Goal: Task Accomplishment & Management: Complete application form

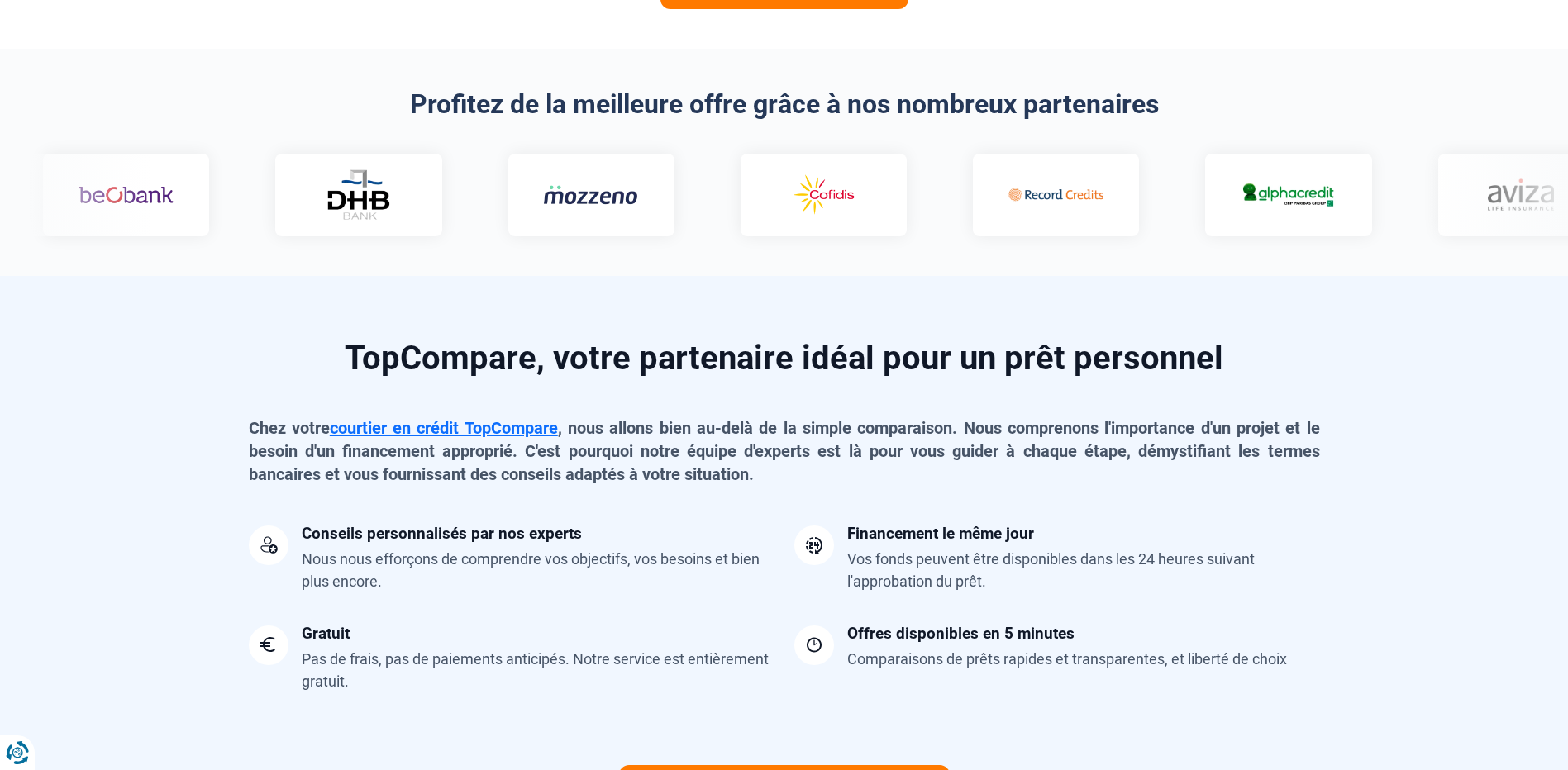
scroll to position [578, 0]
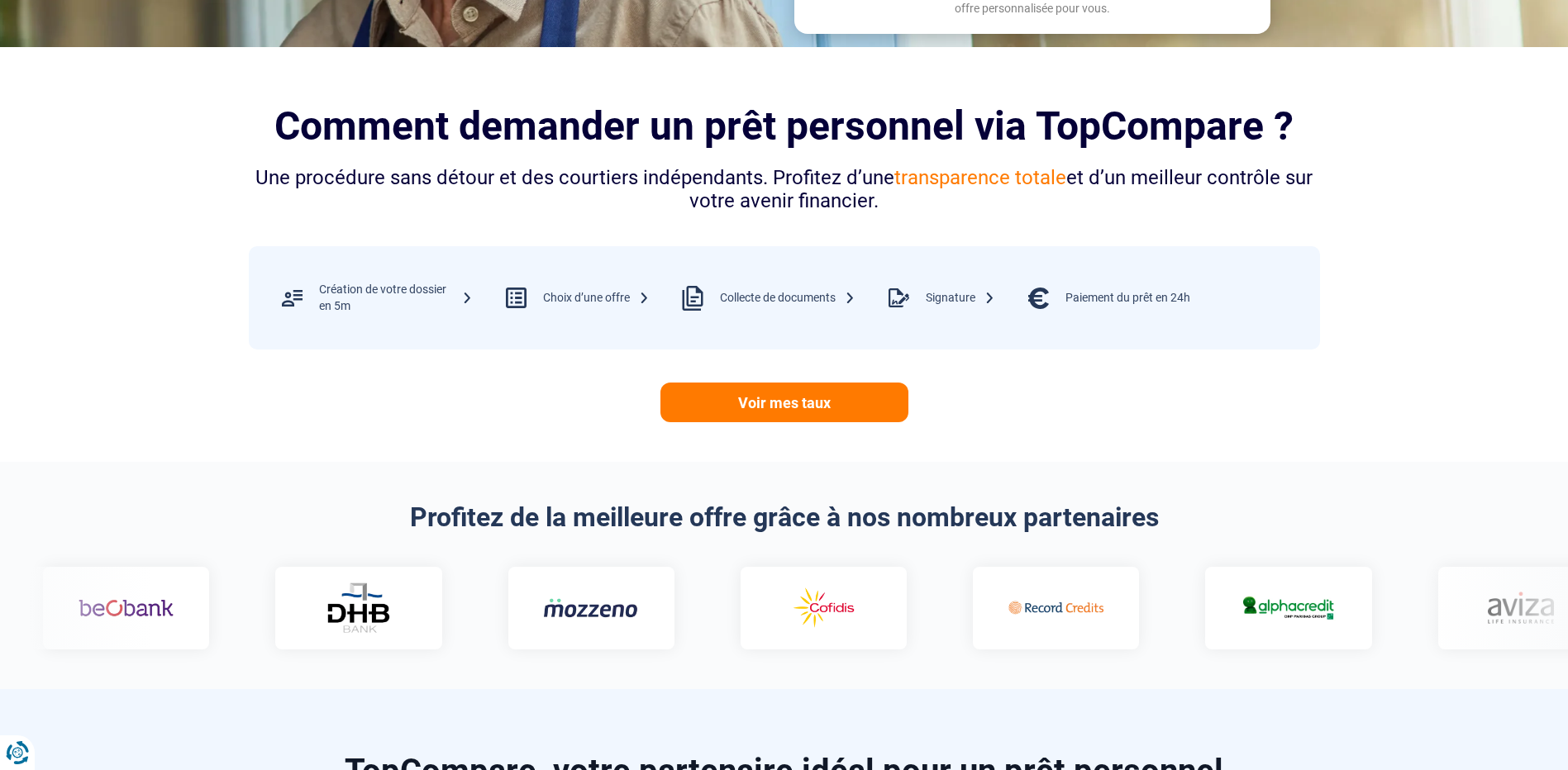
click at [91, 276] on section "Comment demander un prêt personnel via TopCompare ? Une procédure sans détour e…" at bounding box center [784, 254] width 1568 height 415
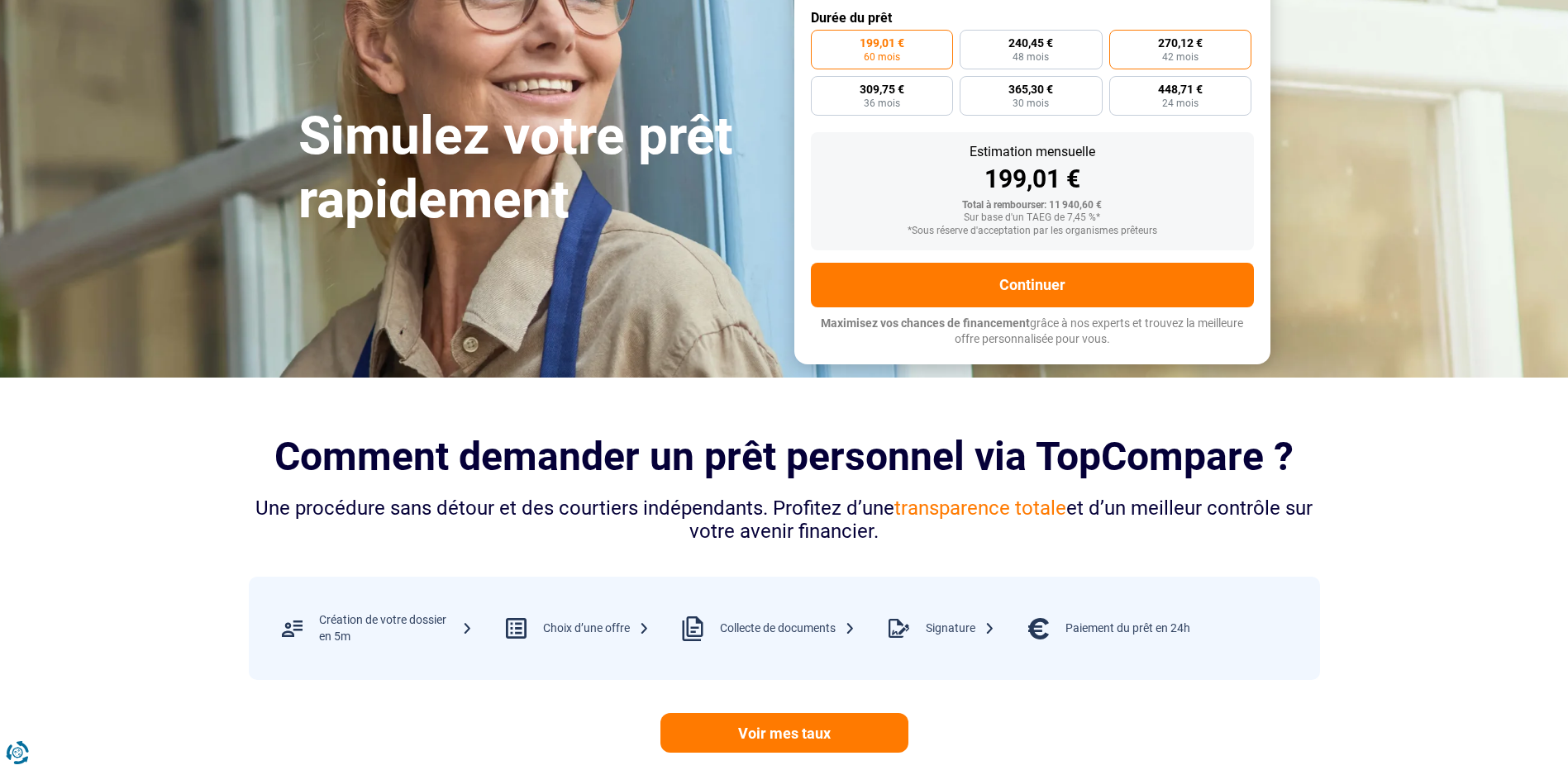
scroll to position [0, 0]
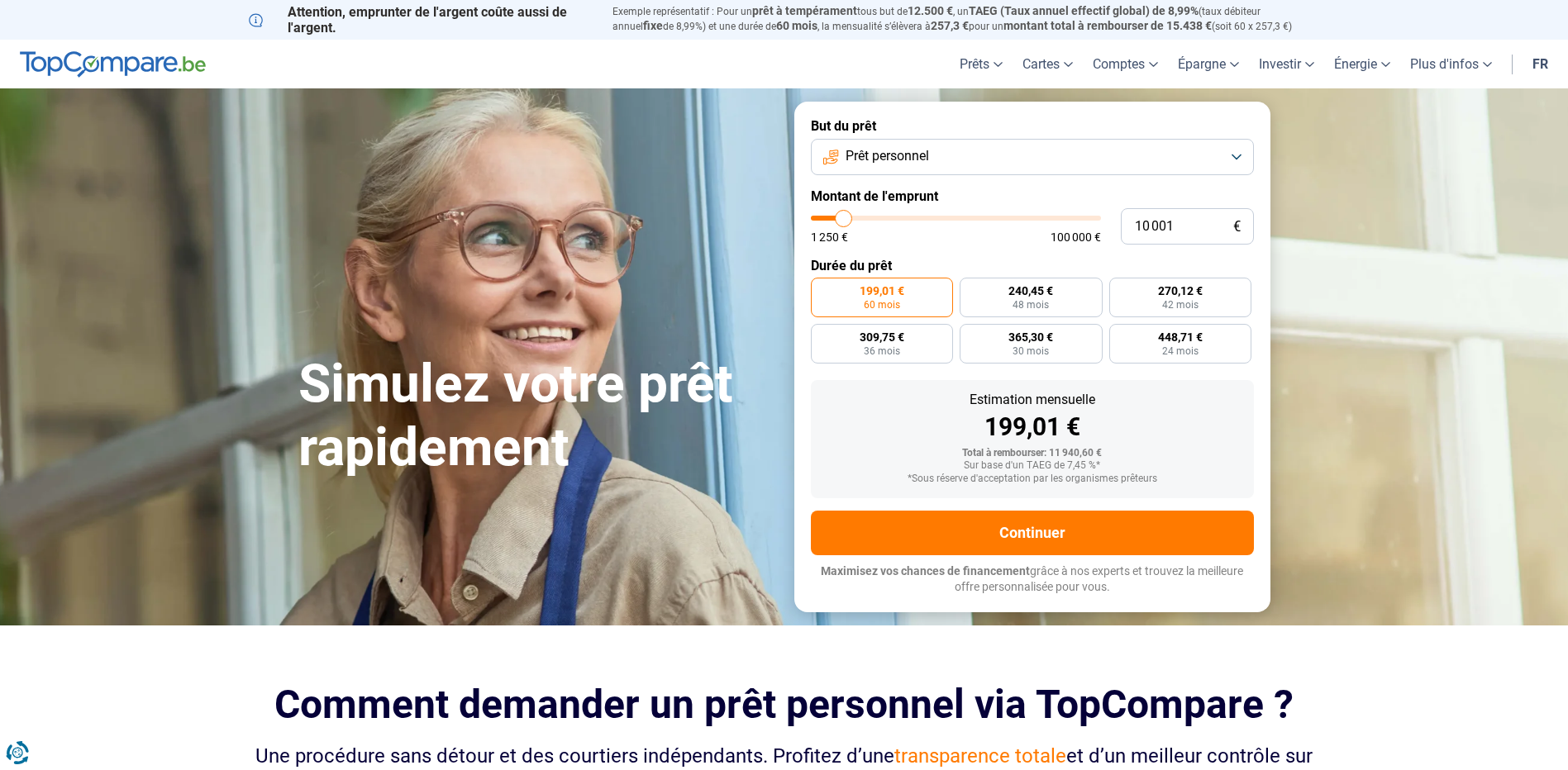
type input "9 000"
type input "9000"
type input "10 000"
type input "10000"
type input "10 500"
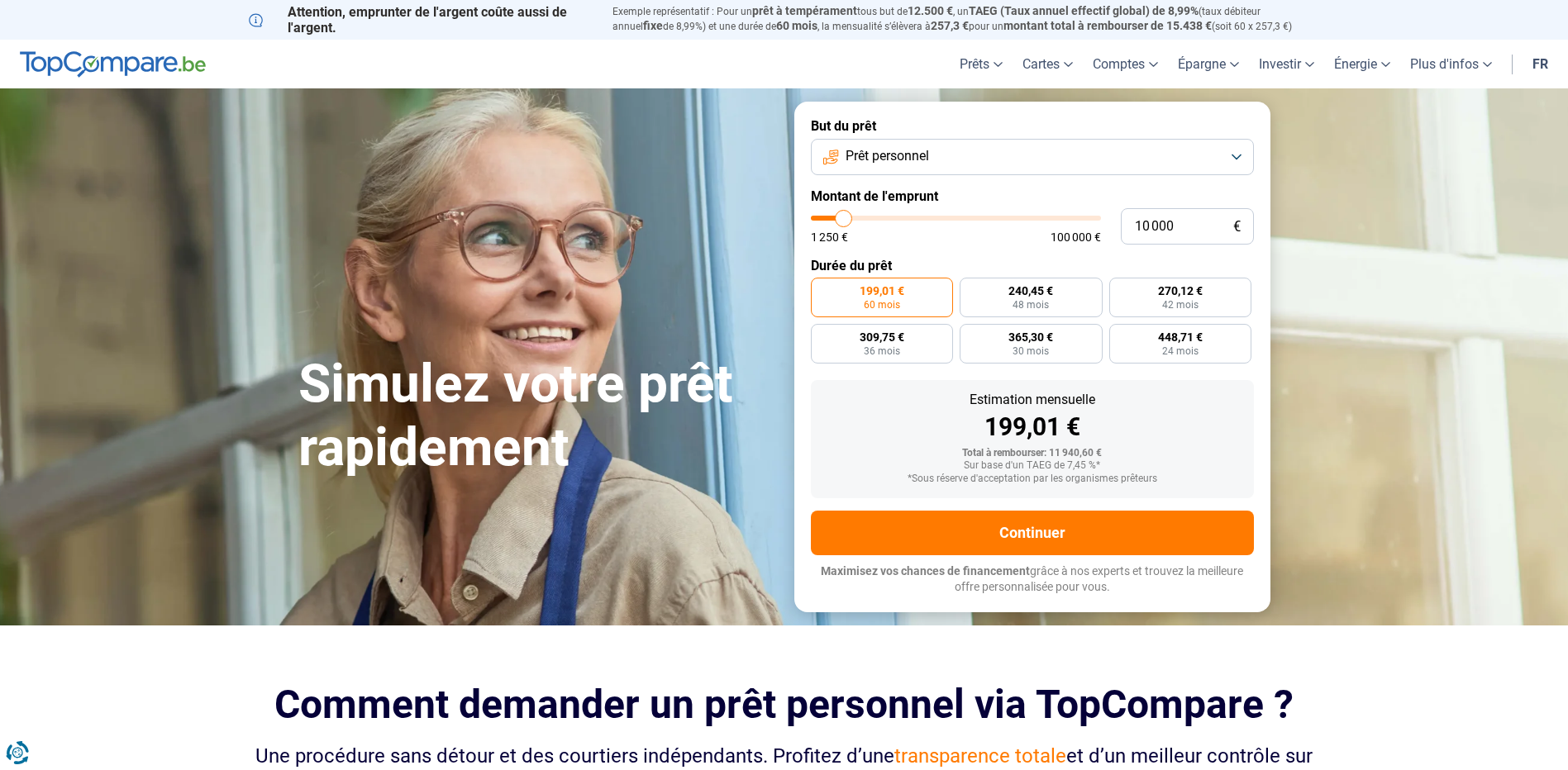
type input "10500"
type input "11 000"
type input "11000"
type input "11 750"
type input "11750"
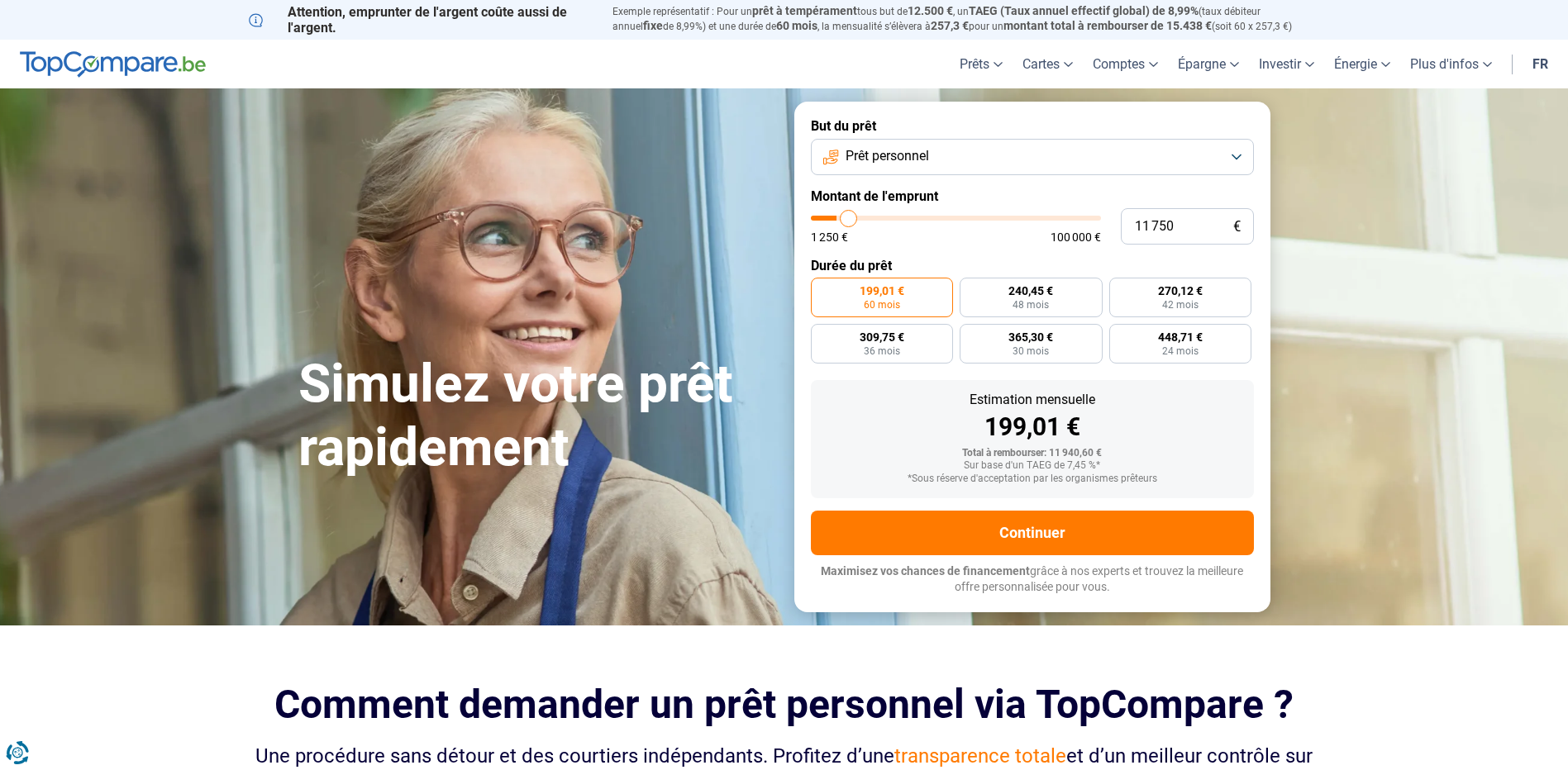
type input "13 250"
type input "13250"
type input "14 000"
type input "14000"
type input "16 000"
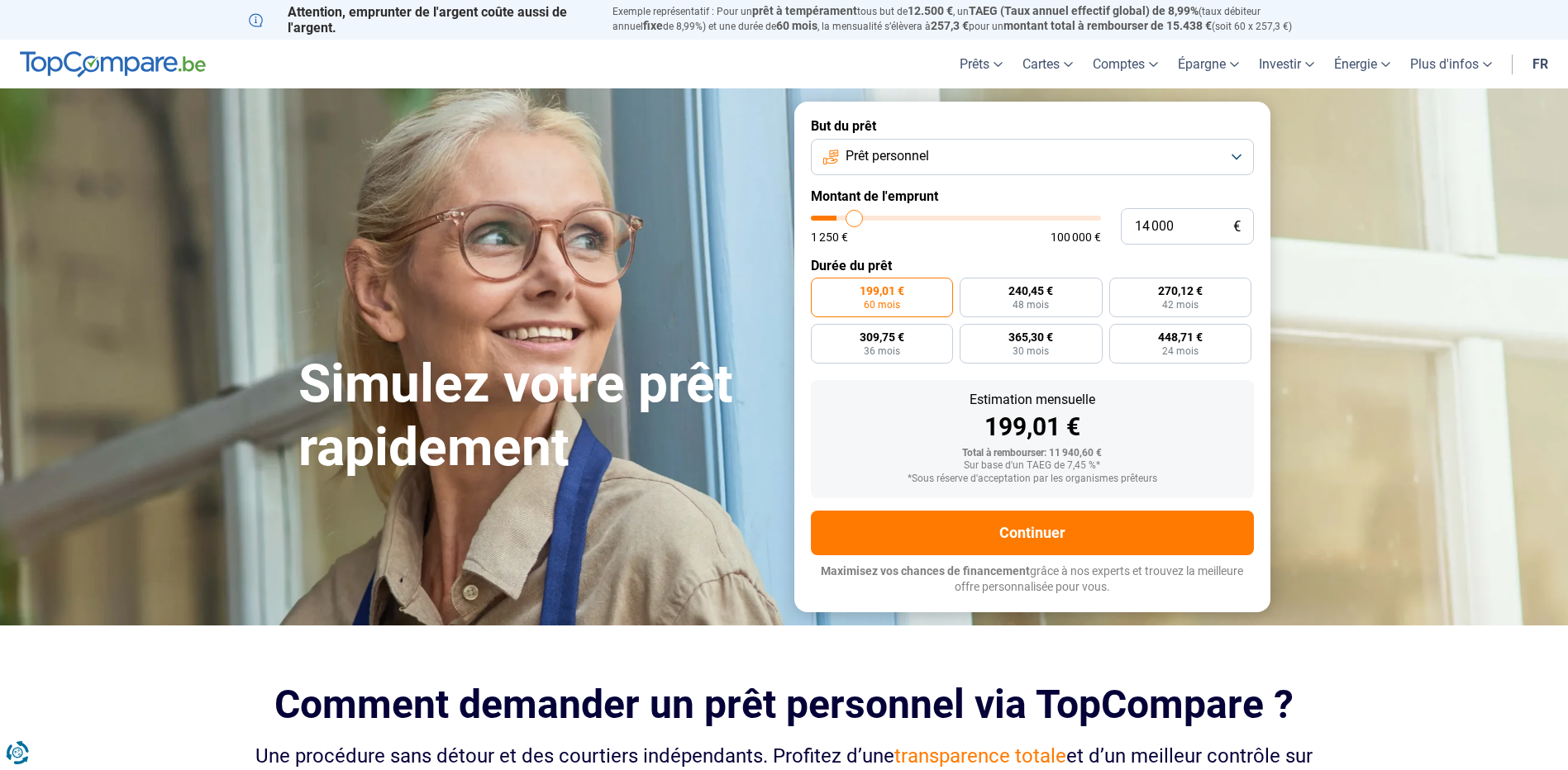
type input "16000"
type input "18 000"
type input "18000"
type input "20 500"
type input "20500"
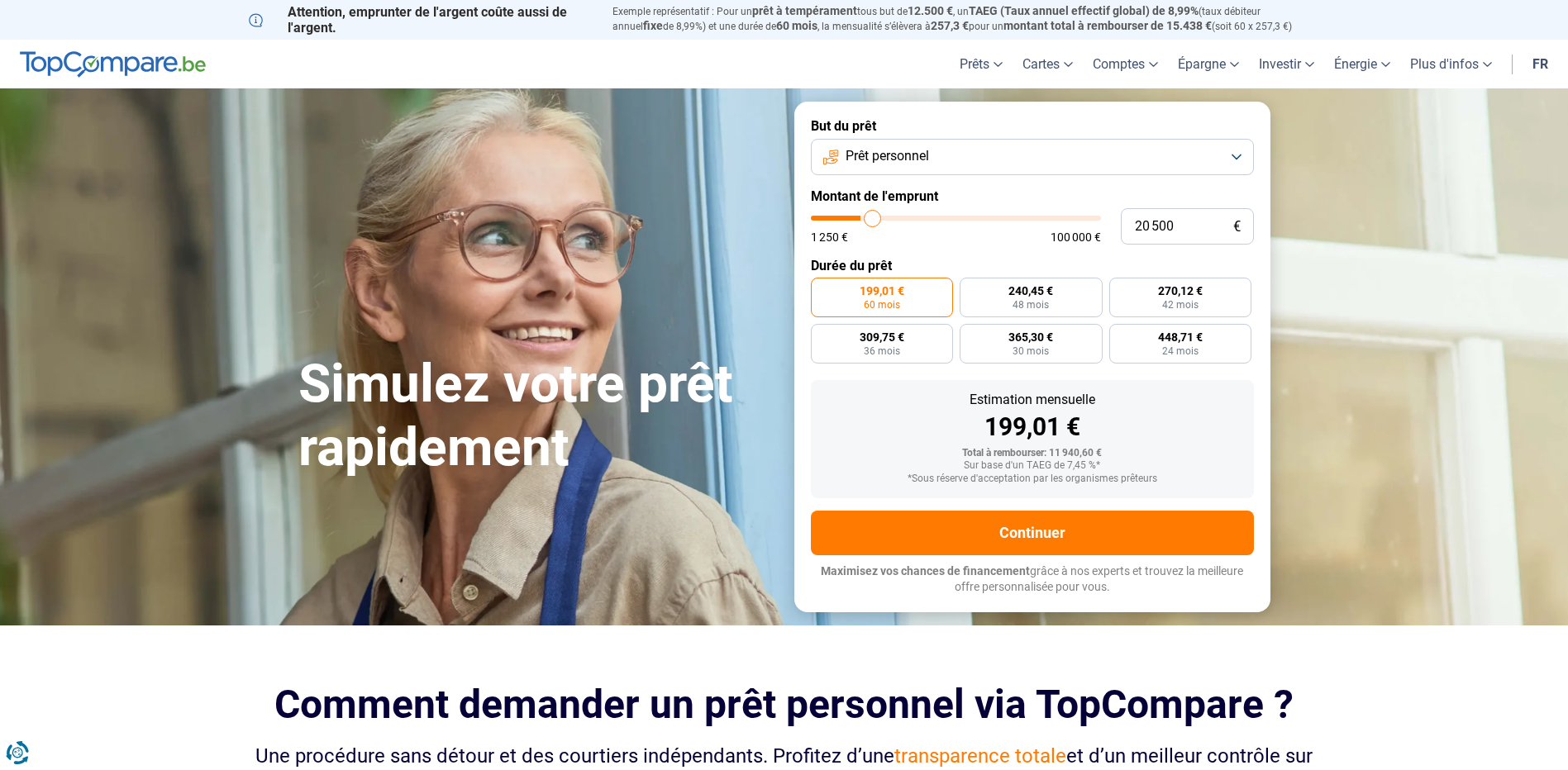
type input "24 750"
type input "24750"
type input "29 750"
type input "29750"
type input "32 500"
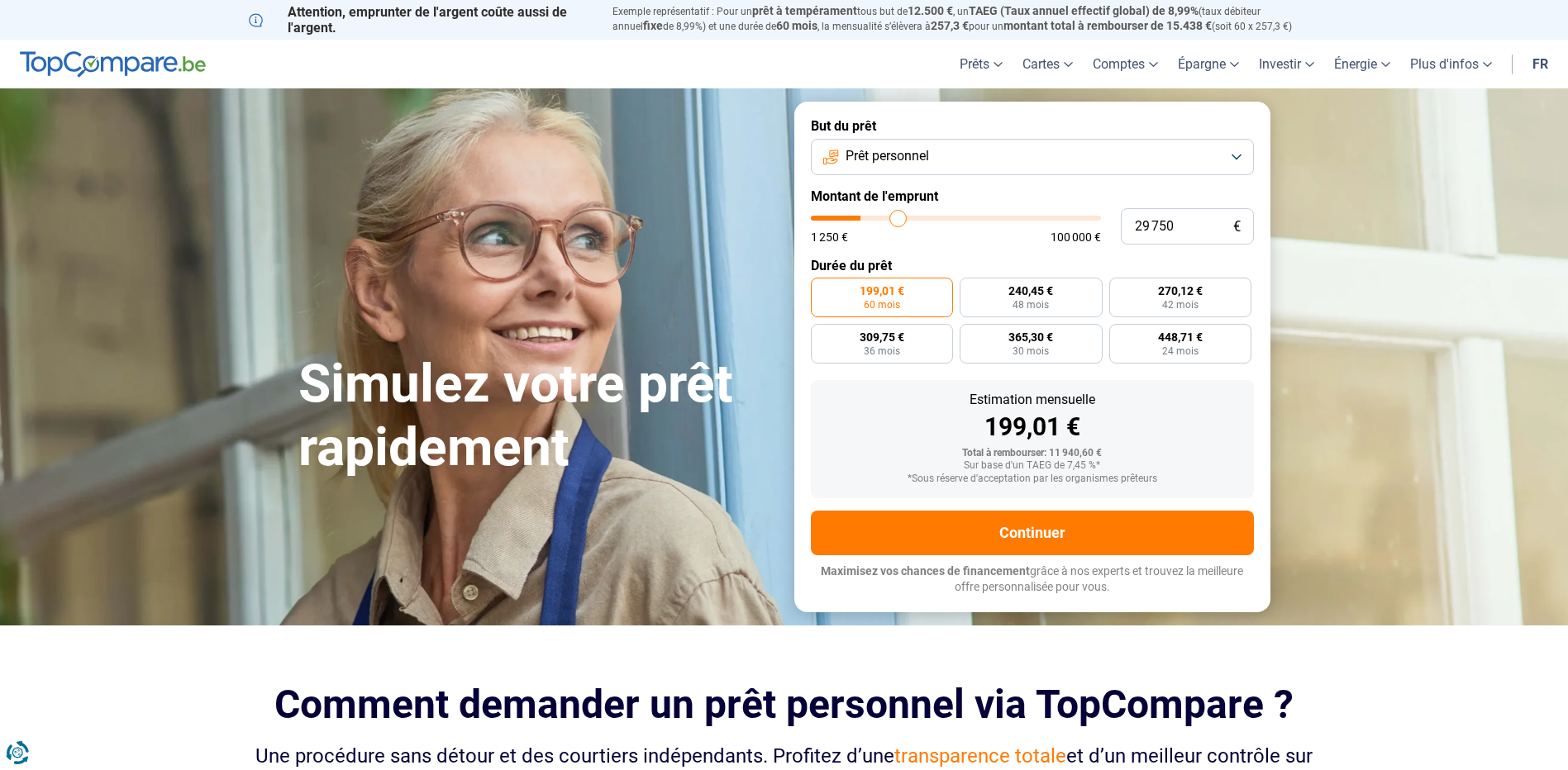
type input "32500"
type input "43 500"
type input "43500"
type input "52 000"
type input "52000"
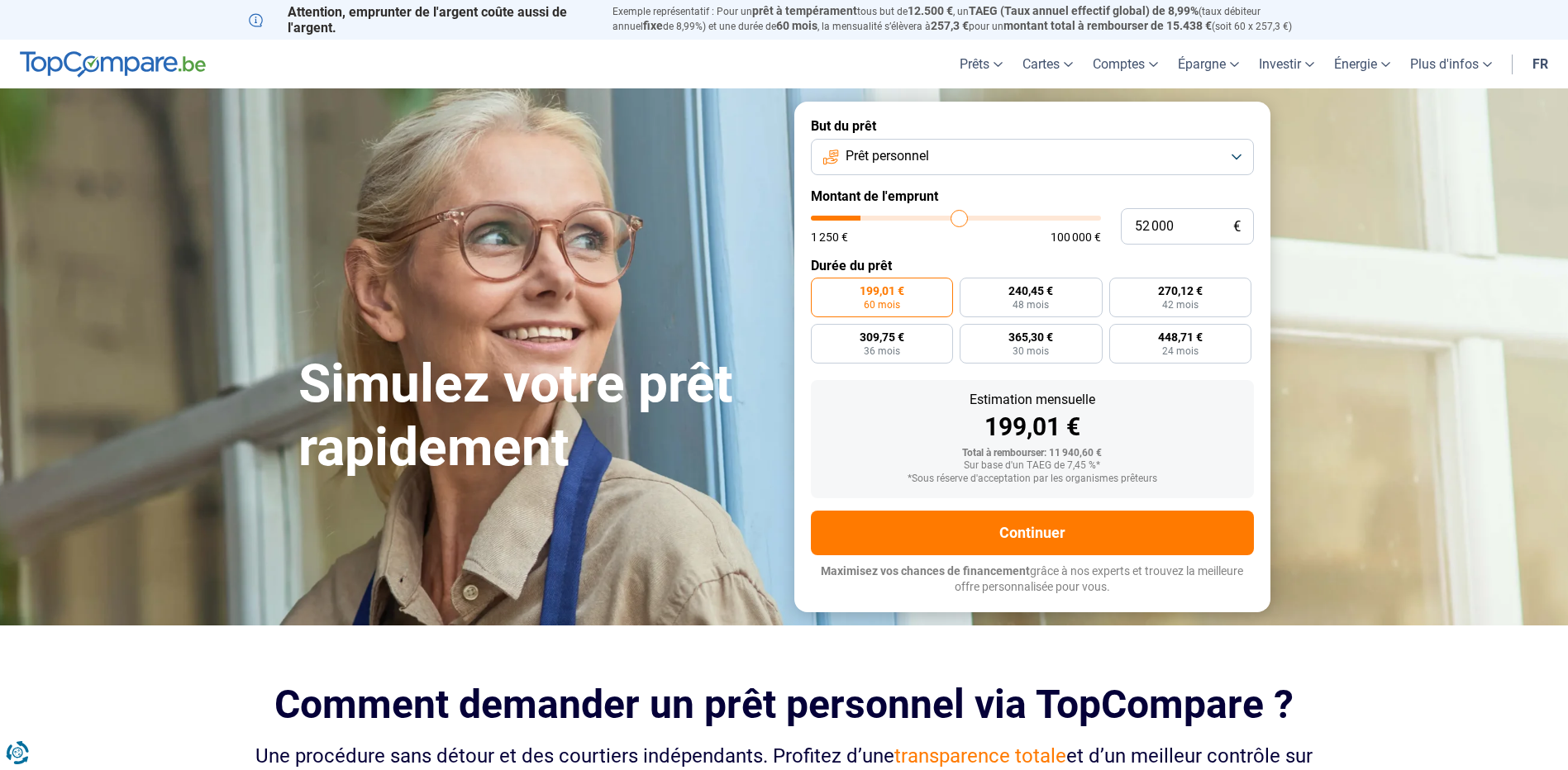
type input "57 750"
type input "57750"
type input "78 000"
type input "78000"
type input "85 000"
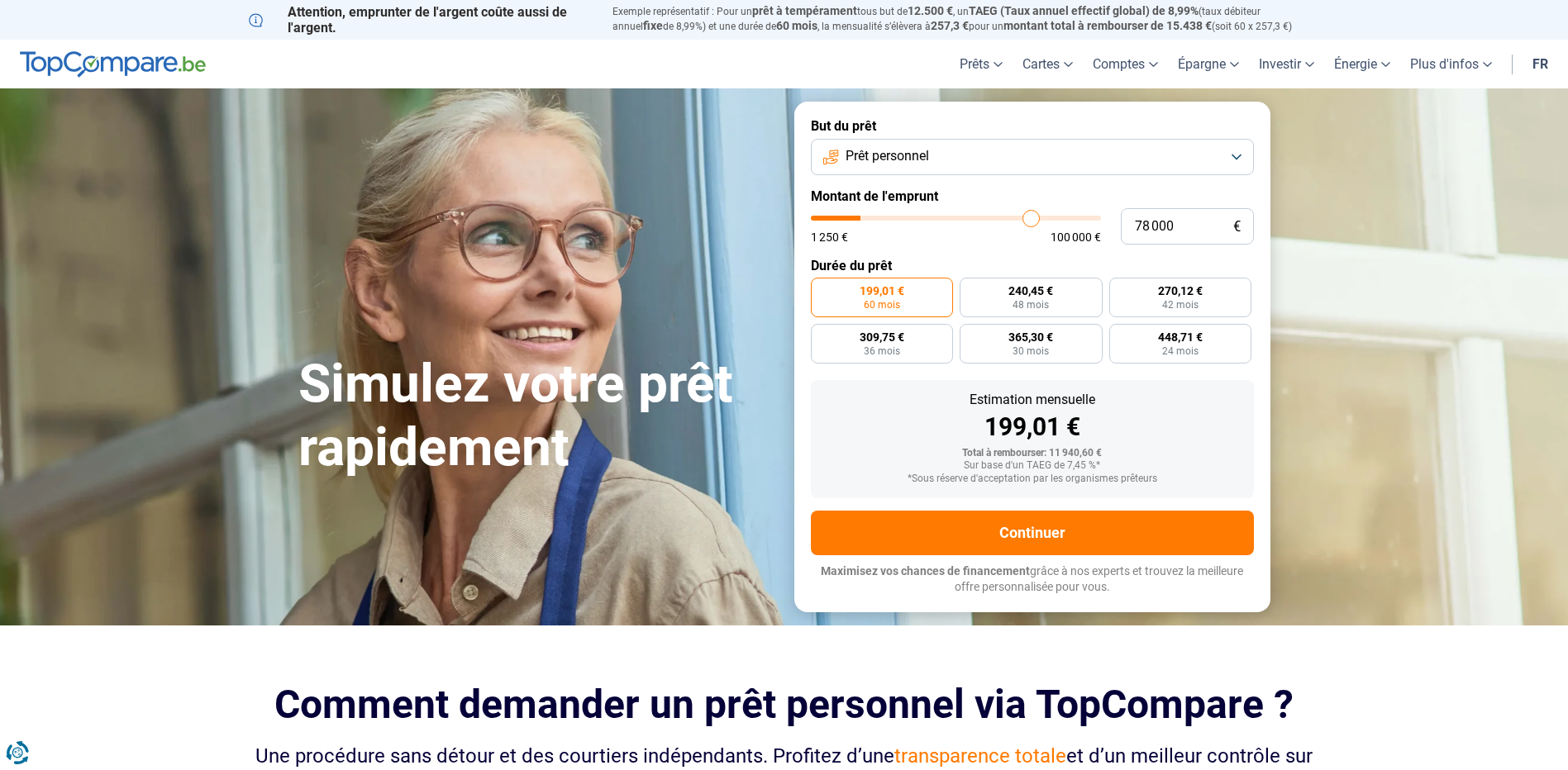
type input "85000"
type input "98 000"
type input "98000"
type input "100 000"
drag, startPoint x: 839, startPoint y: 214, endPoint x: 1187, endPoint y: 210, distance: 348.0
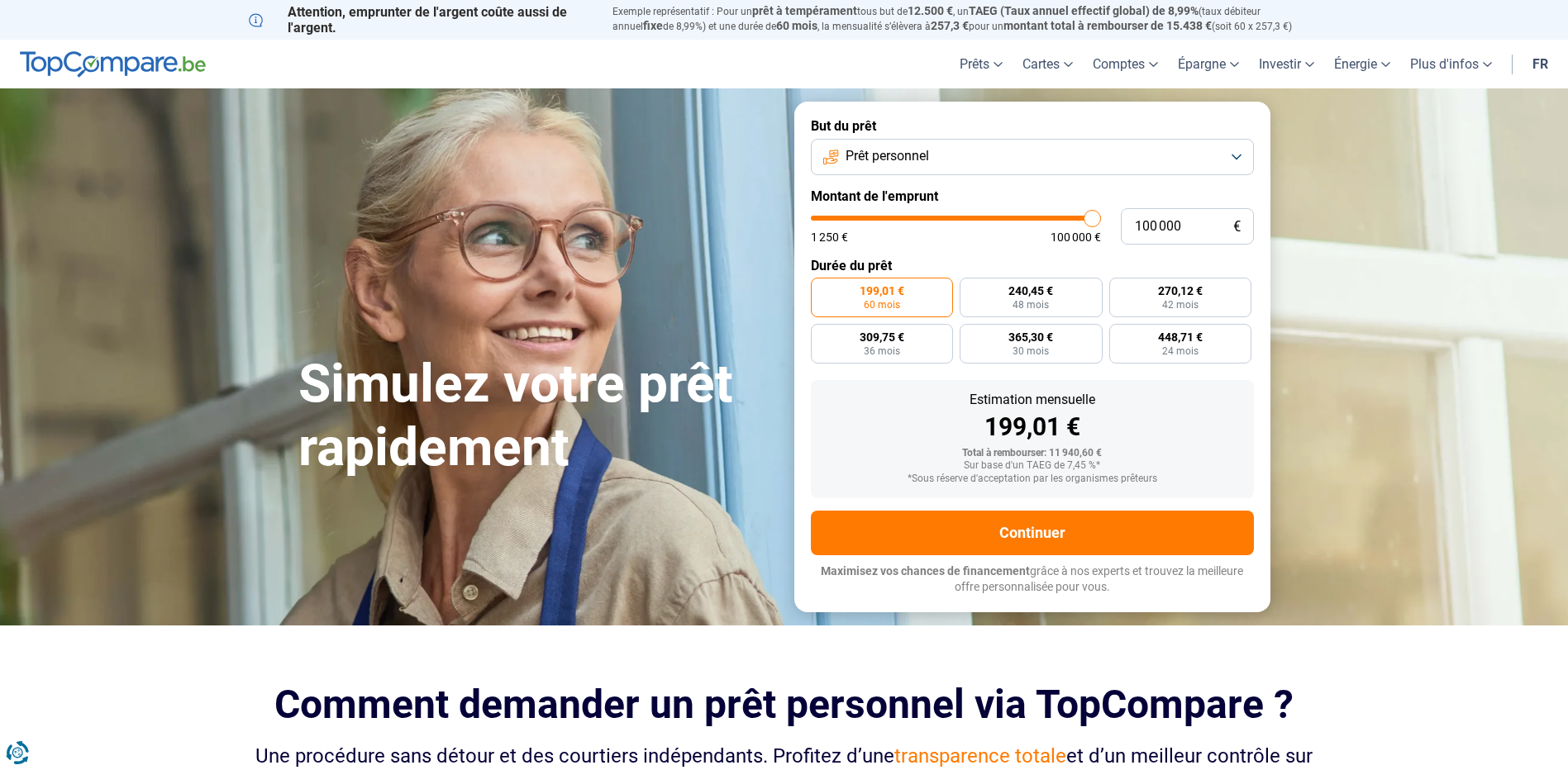
type input "100000"
click at [1100, 216] on input "range" at bounding box center [955, 218] width 290 height 5
radio input "false"
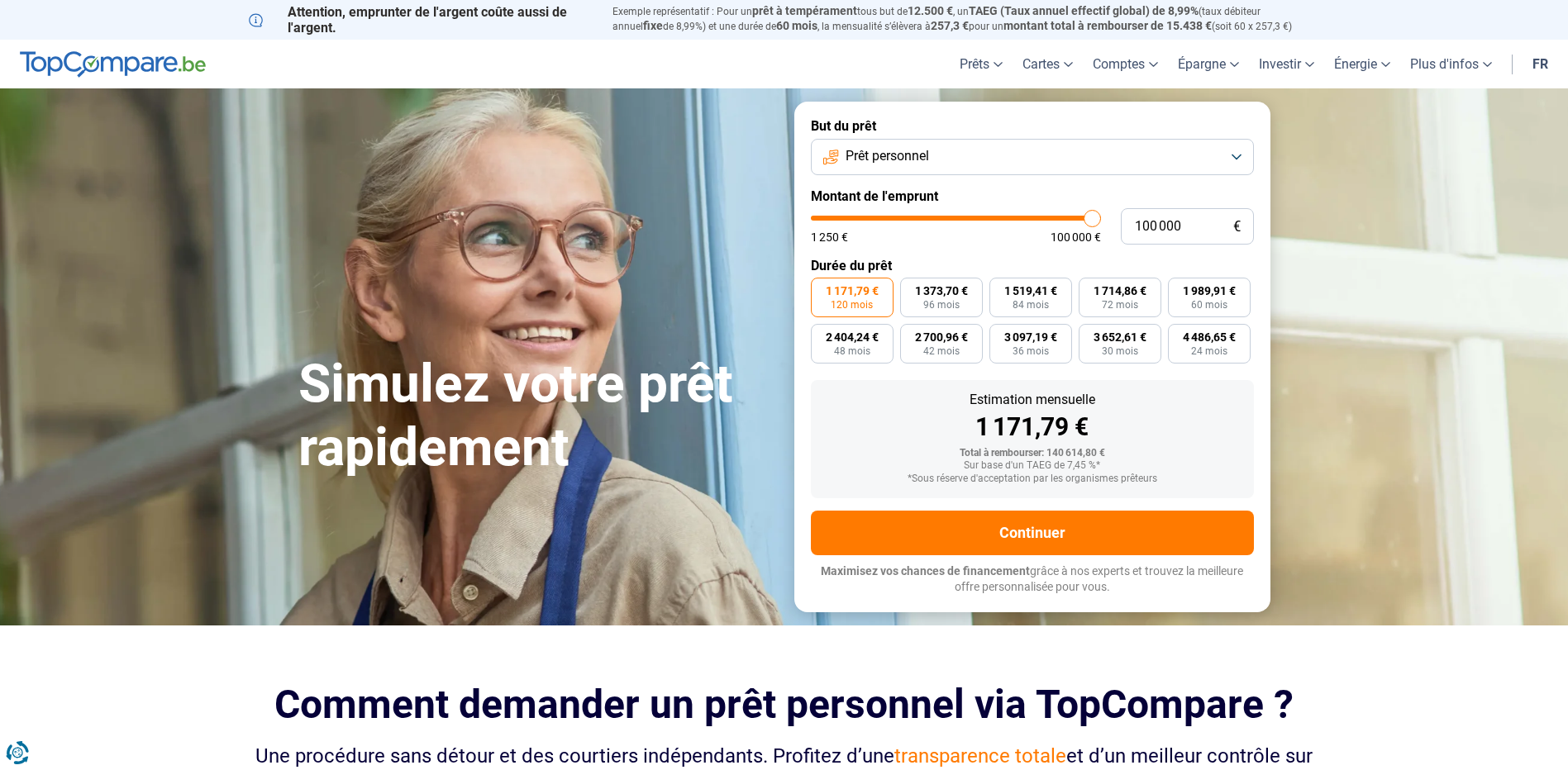
click at [1073, 161] on button "Prêt personnel" at bounding box center [1031, 157] width 443 height 36
